Goal: Find specific page/section: Find specific page/section

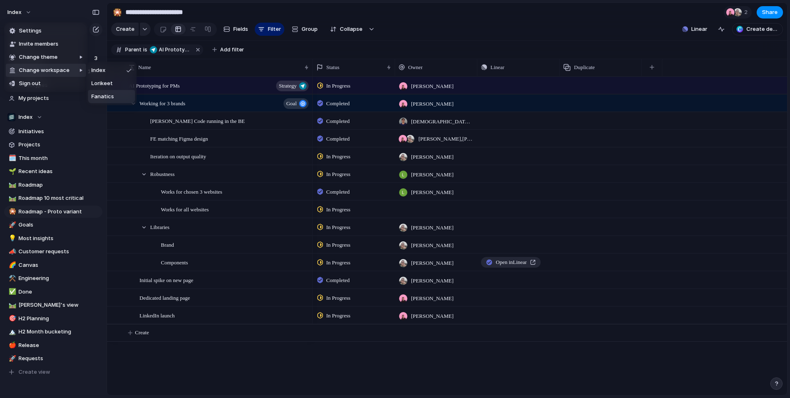
click at [107, 102] on li "Fanatics" at bounding box center [111, 96] width 47 height 13
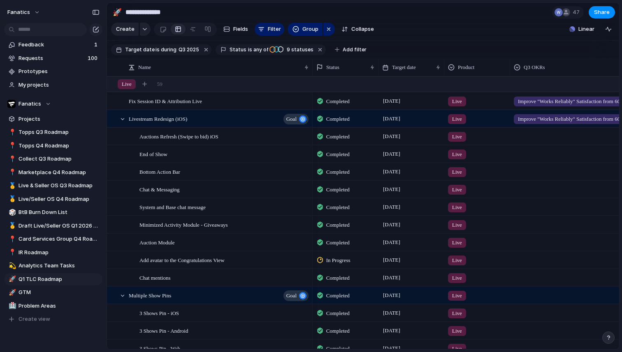
click at [320, 2] on main "**********" at bounding box center [363, 176] width 513 height 348
